Goal: Ask a question

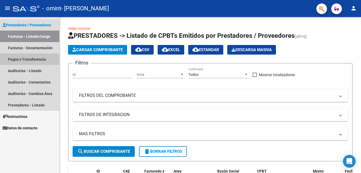
click at [27, 58] on link "Pagos x Transferencia" at bounding box center [29, 58] width 59 height 11
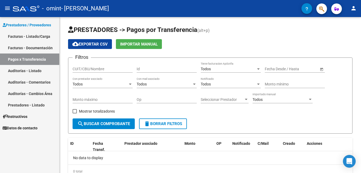
click at [25, 124] on link "Datos de contacto" at bounding box center [29, 127] width 59 height 11
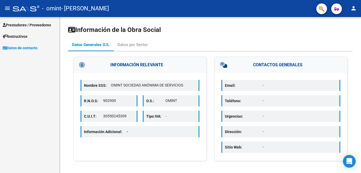
click at [22, 35] on span "Instructivos" at bounding box center [15, 36] width 25 height 6
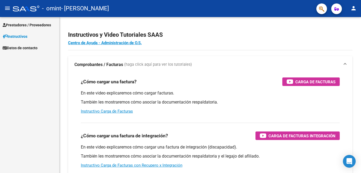
click at [34, 24] on span "Prestadores / Proveedores" at bounding box center [27, 25] width 48 height 6
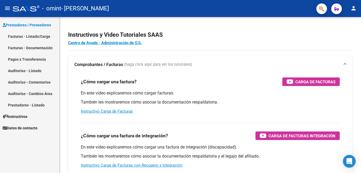
click at [35, 34] on link "Facturas - Listado/Carga" at bounding box center [29, 36] width 59 height 11
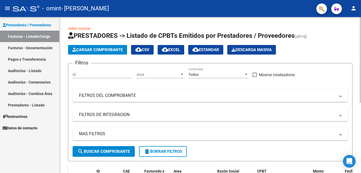
click at [141, 95] on mat-panel-title "FILTROS DEL COMPROBANTE" at bounding box center [207, 95] width 256 height 6
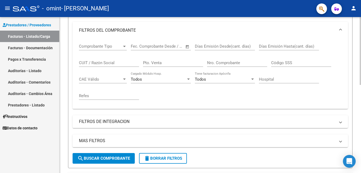
scroll to position [80, 0]
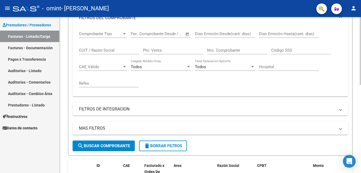
click at [120, 110] on mat-panel-title "FILTROS DE INTEGRACION" at bounding box center [207, 109] width 256 height 6
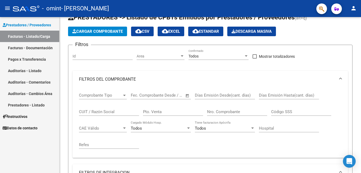
scroll to position [0, 0]
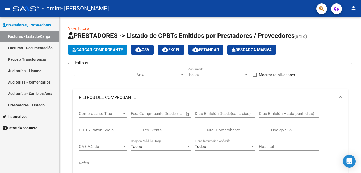
click at [45, 45] on link "Facturas - Documentación" at bounding box center [29, 47] width 59 height 11
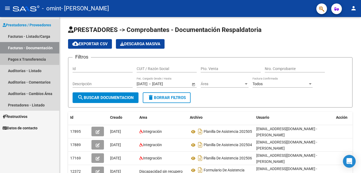
click at [37, 58] on link "Pagos x Transferencia" at bounding box center [29, 58] width 59 height 11
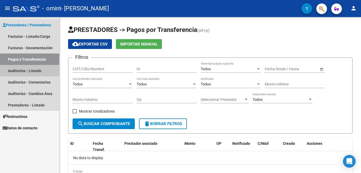
click at [40, 72] on link "Auditorías - Listado" at bounding box center [29, 70] width 59 height 11
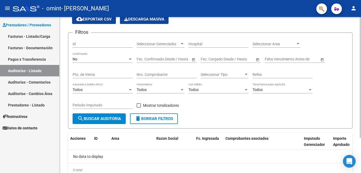
scroll to position [45, 0]
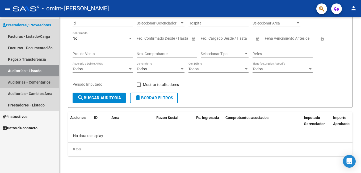
click at [38, 85] on link "Auditorías - Comentarios" at bounding box center [29, 81] width 59 height 11
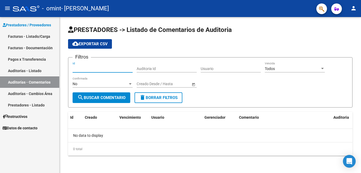
click at [94, 69] on input "Id" at bounding box center [102, 68] width 60 height 5
drag, startPoint x: 116, startPoint y: 67, endPoint x: 138, endPoint y: 69, distance: 22.4
click at [119, 66] on input "Id" at bounding box center [102, 68] width 60 height 5
click at [144, 69] on input "Auditoria Id" at bounding box center [166, 68] width 60 height 5
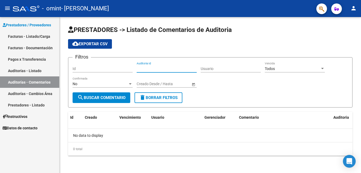
click at [117, 96] on span "search Buscar Comentario" at bounding box center [101, 97] width 48 height 5
click at [336, 8] on icon "button" at bounding box center [336, 9] width 5 height 4
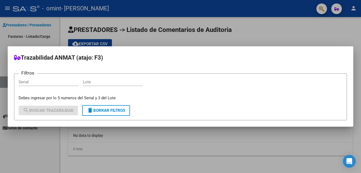
click at [323, 10] on div at bounding box center [180, 86] width 361 height 173
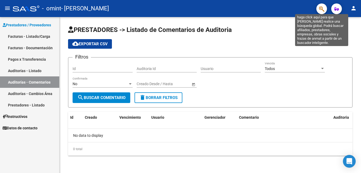
click at [323, 10] on icon "button" at bounding box center [321, 9] width 5 height 6
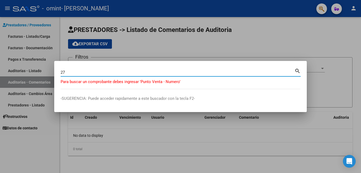
type input "2"
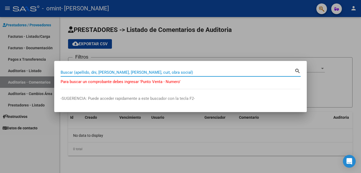
click at [113, 71] on input "Buscar (apellido, dni, [PERSON_NAME], [PERSON_NAME], cuit, obra social)" at bounding box center [178, 72] width 234 height 5
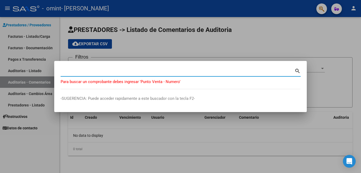
type input "27284317810"
click at [114, 69] on div "27284317810 Buscar (apellido, dni, cuil, [PERSON_NAME], cuit, obra social)" at bounding box center [178, 72] width 234 height 8
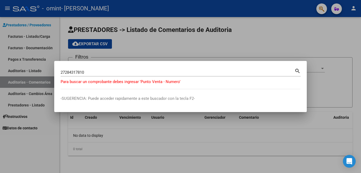
click at [297, 70] on mat-icon "search" at bounding box center [297, 70] width 6 height 6
click at [274, 43] on div at bounding box center [180, 86] width 361 height 173
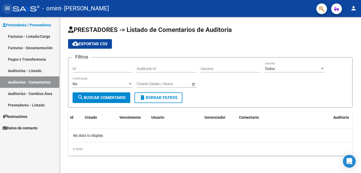
click at [9, 8] on mat-icon "menu" at bounding box center [7, 8] width 6 height 6
